Goal: Check status

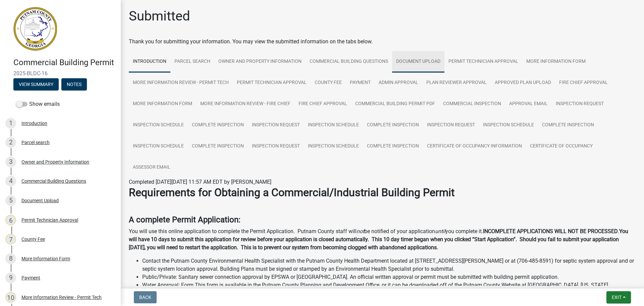
click at [431, 60] on link "Document Upload" at bounding box center [418, 61] width 52 height 21
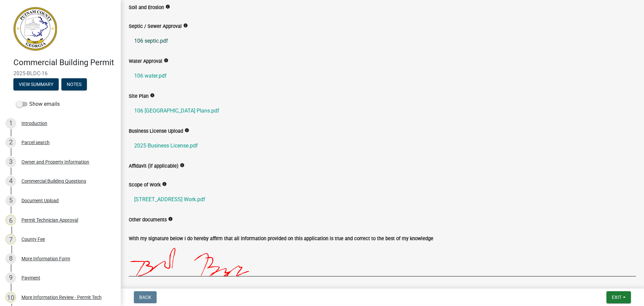
scroll to position [302, 0]
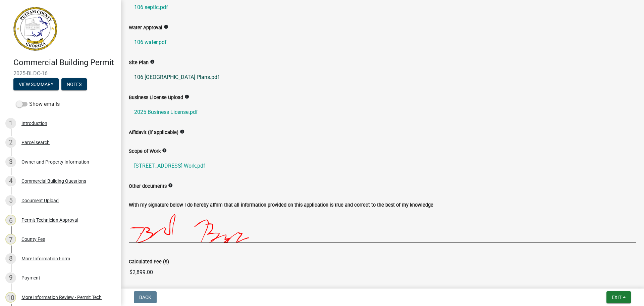
click at [205, 76] on link "106 Lakeview Est SiteCivil Plans.pdf" at bounding box center [382, 77] width 507 height 16
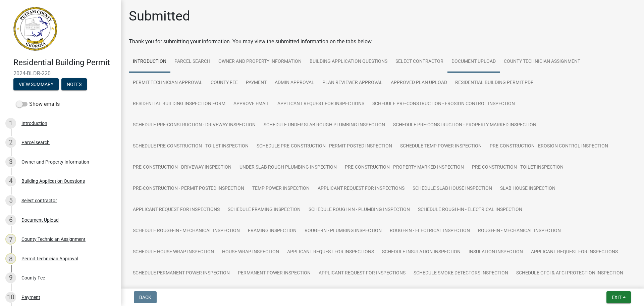
click at [473, 54] on link "Document Upload" at bounding box center [473, 61] width 52 height 21
click at [474, 57] on link "Document Upload" at bounding box center [473, 61] width 52 height 21
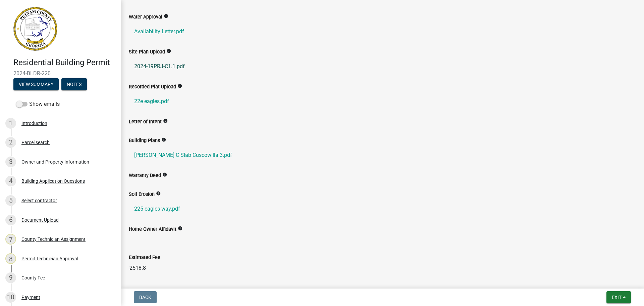
scroll to position [402, 0]
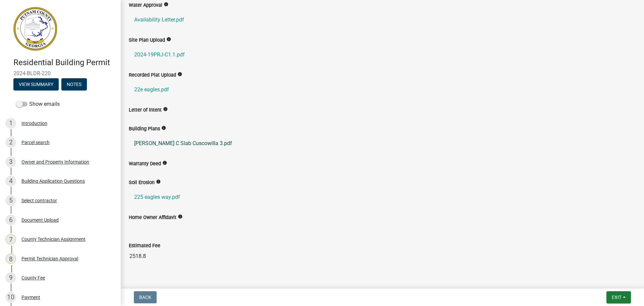
click at [180, 142] on link "[PERSON_NAME] C Slab Cuscowilla 3.pdf" at bounding box center [382, 143] width 507 height 16
click at [150, 54] on link "2024-19PRJ-C1.1.pdf" at bounding box center [382, 55] width 507 height 16
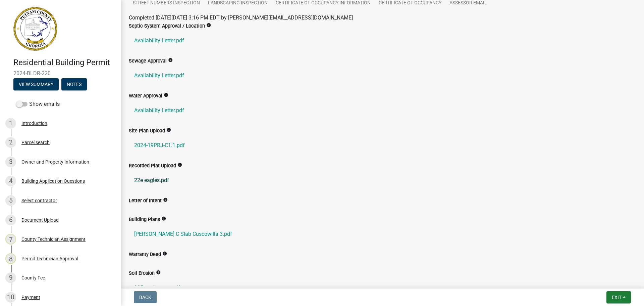
scroll to position [302, 0]
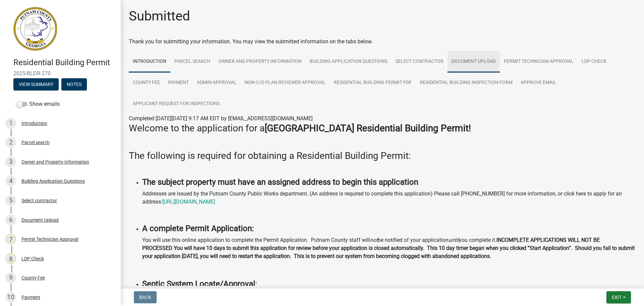
click at [479, 62] on link "Document Upload" at bounding box center [473, 61] width 52 height 21
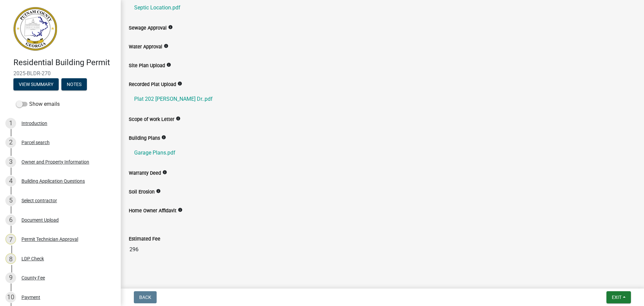
scroll to position [134, 0]
click at [160, 152] on link "Garage Plans.pdf" at bounding box center [382, 152] width 507 height 16
